Goal: Task Accomplishment & Management: Manage account settings

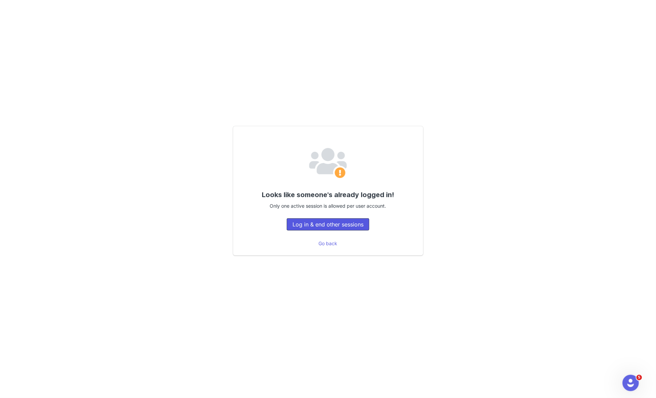
click at [328, 225] on button "Log in & end other sessions" at bounding box center [328, 224] width 83 height 12
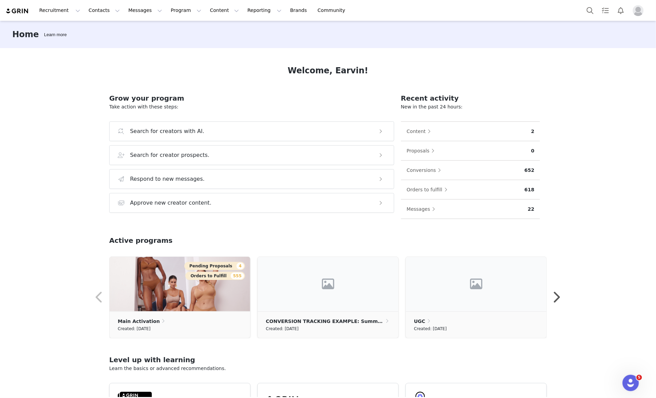
click at [641, 8] on img "Profile" at bounding box center [637, 10] width 11 height 11
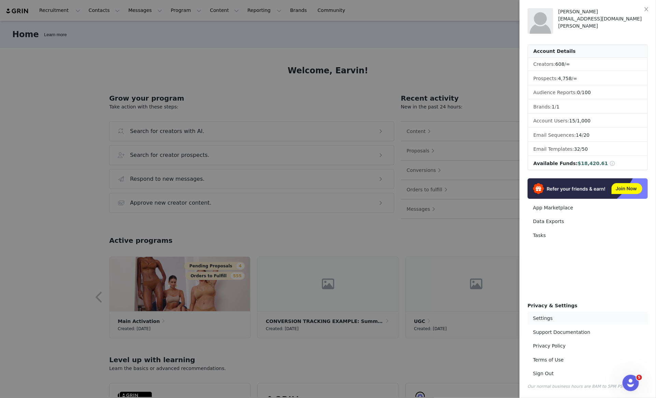
drag, startPoint x: 546, startPoint y: 318, endPoint x: 433, endPoint y: 279, distance: 119.2
click at [546, 318] on link "Settings" at bounding box center [587, 318] width 120 height 13
select select "America/New_York"
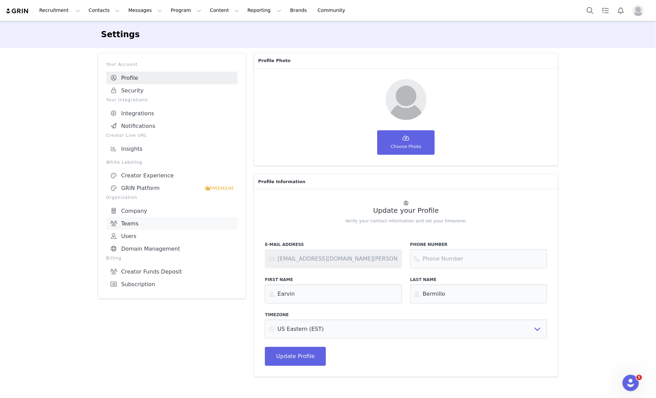
click at [138, 219] on link "Teams" at bounding box center [171, 223] width 131 height 13
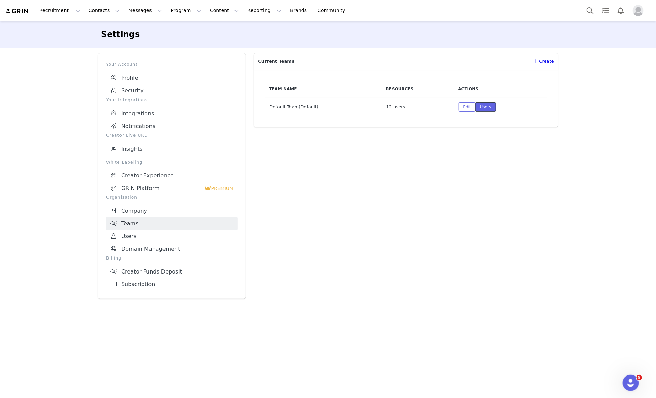
click at [484, 106] on button "Users" at bounding box center [485, 106] width 20 height 9
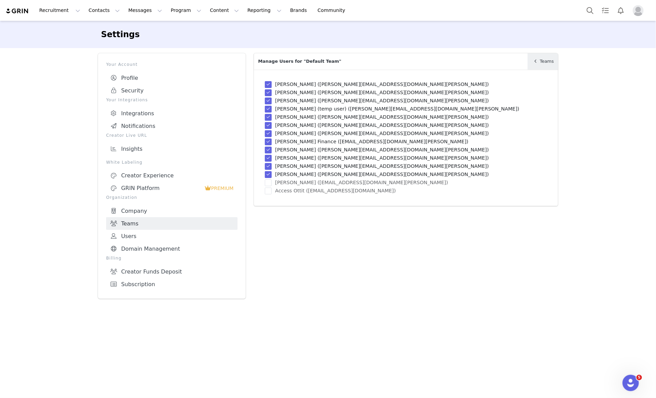
click at [543, 66] on link "Teams" at bounding box center [542, 61] width 30 height 16
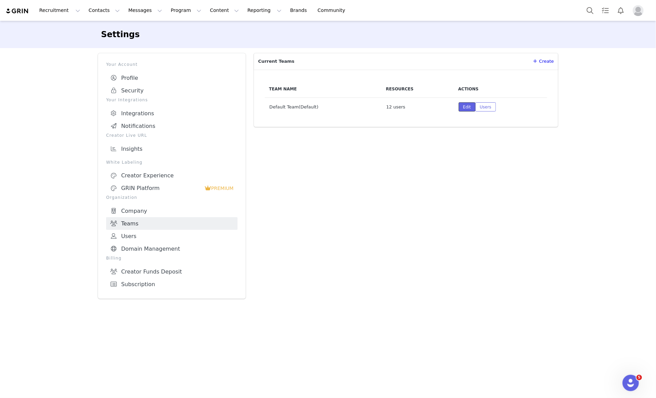
click at [461, 109] on button "Edit" at bounding box center [466, 106] width 17 height 9
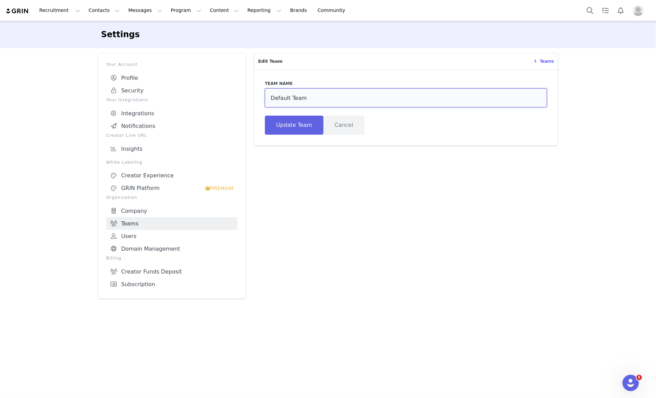
click at [348, 101] on input "Default Team" at bounding box center [406, 97] width 282 height 19
click at [341, 124] on button "Cancel" at bounding box center [343, 125] width 41 height 19
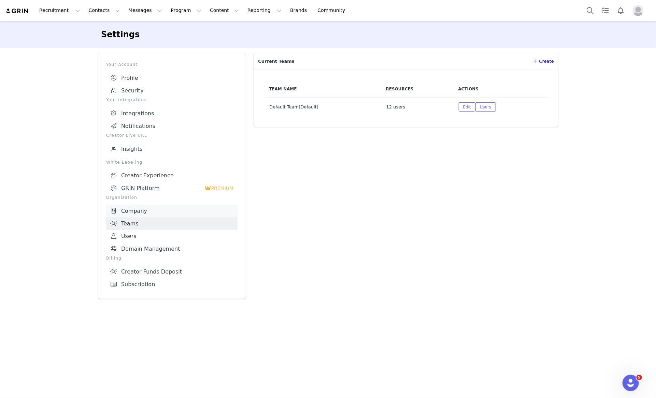
drag, startPoint x: 142, startPoint y: 236, endPoint x: 229, endPoint y: 204, distance: 93.0
click at [142, 235] on link "Users" at bounding box center [171, 236] width 131 height 13
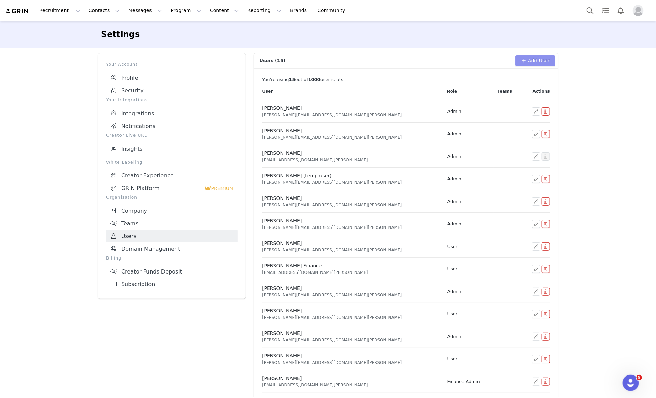
click at [545, 60] on button "Add User" at bounding box center [535, 60] width 40 height 11
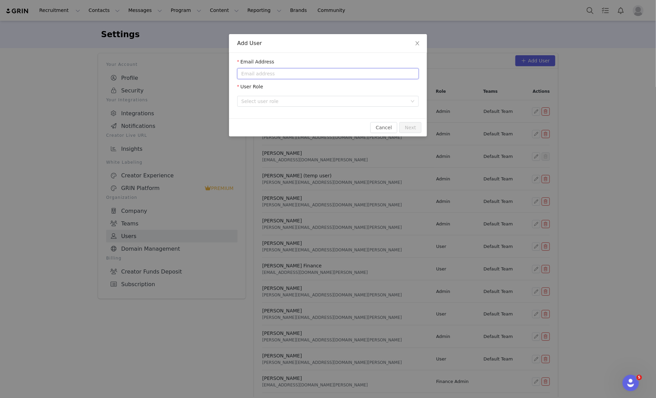
click at [299, 74] on input "email" at bounding box center [327, 73] width 181 height 11
paste input "deo@join-eby.com"
click at [287, 100] on div "Select user role" at bounding box center [324, 101] width 166 height 7
type input "deo@join-eby.com"
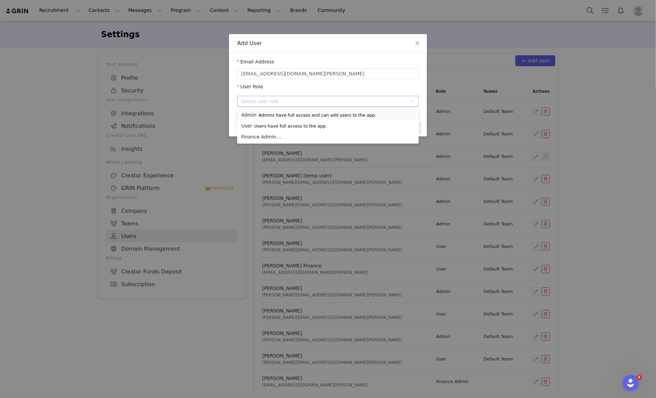
click at [296, 115] on p "Admins have full access and can add users to the app." at bounding box center [318, 115] width 118 height 5
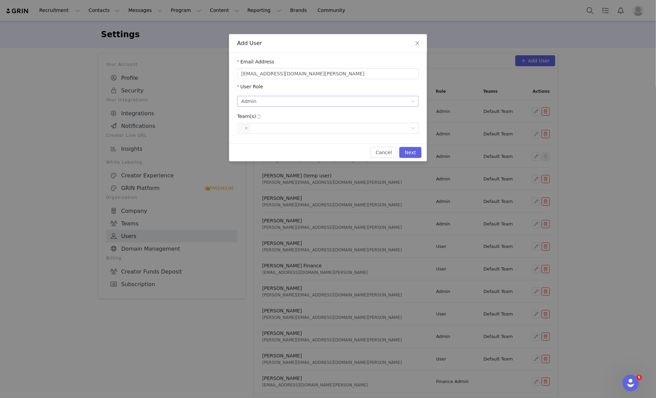
click at [337, 105] on div "Select user role Admin Admins have full access and can add users to the app." at bounding box center [325, 101] width 169 height 10
click at [311, 113] on p "Admins have full access and can add users to the app." at bounding box center [318, 115] width 118 height 5
click at [411, 150] on button "Next" at bounding box center [410, 152] width 22 height 11
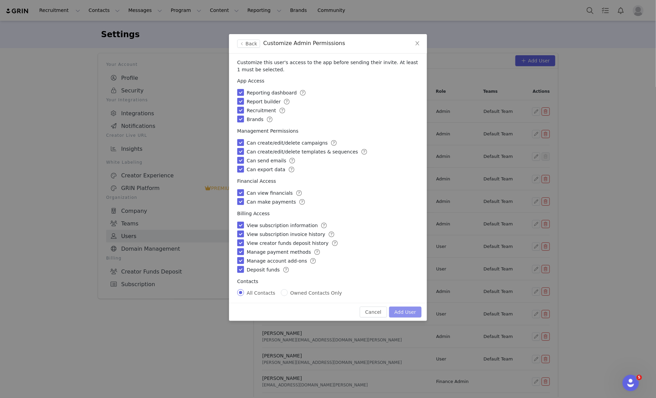
click at [410, 317] on button "Add User" at bounding box center [405, 312] width 32 height 11
